Goal: Check status: Check status

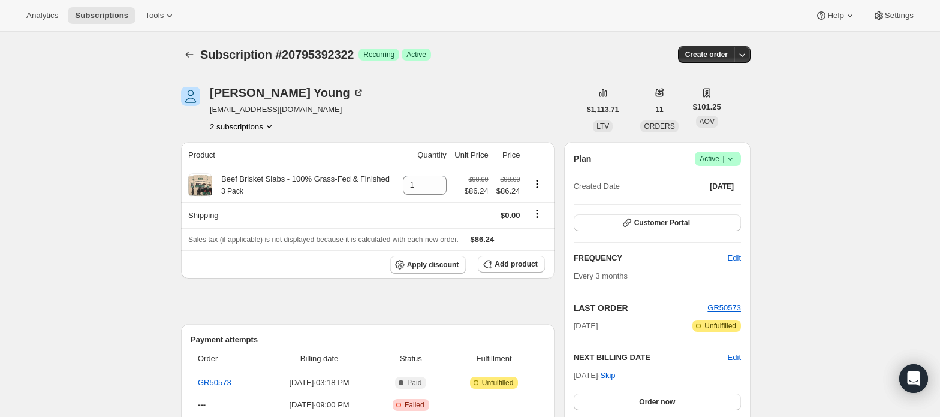
click at [258, 119] on div "[PERSON_NAME] [EMAIL_ADDRESS][DOMAIN_NAME] 2 subscriptions" at bounding box center [287, 110] width 155 height 46
click at [260, 127] on button "2 subscriptions" at bounding box center [242, 126] width 65 height 12
click at [243, 129] on button "2 subscriptions" at bounding box center [242, 126] width 65 height 12
click at [246, 144] on span "20311769410" at bounding box center [229, 148] width 48 height 9
